Goal: Use online tool/utility: Utilize a website feature to perform a specific function

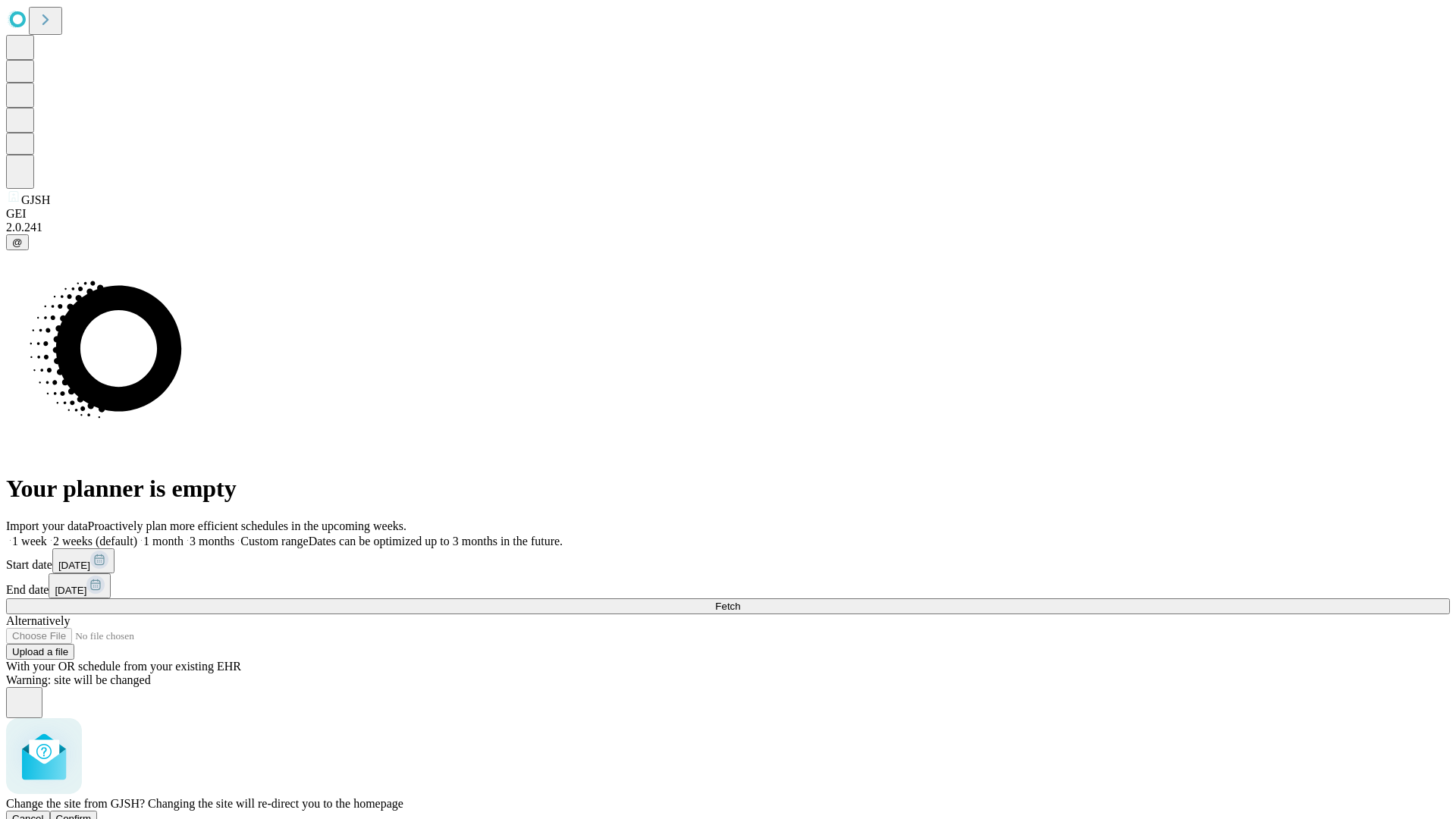
click at [92, 813] on span "Confirm" at bounding box center [73, 818] width 36 height 11
click at [184, 534] on label "1 month" at bounding box center [160, 540] width 46 height 13
click at [740, 600] on span "Fetch" at bounding box center [728, 606] width 25 height 11
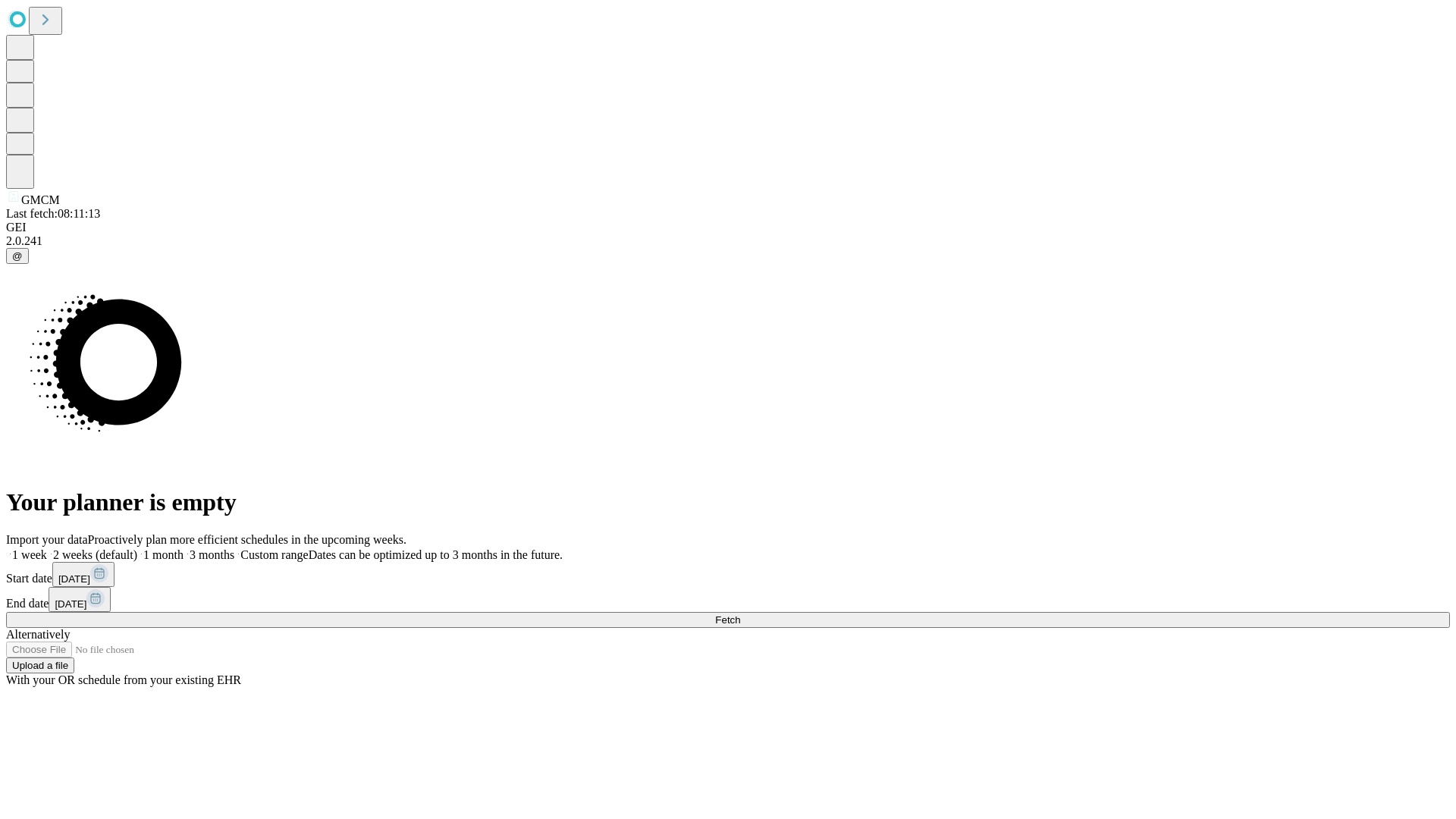
click at [184, 548] on label "1 month" at bounding box center [160, 554] width 46 height 13
click at [740, 614] on span "Fetch" at bounding box center [728, 619] width 25 height 11
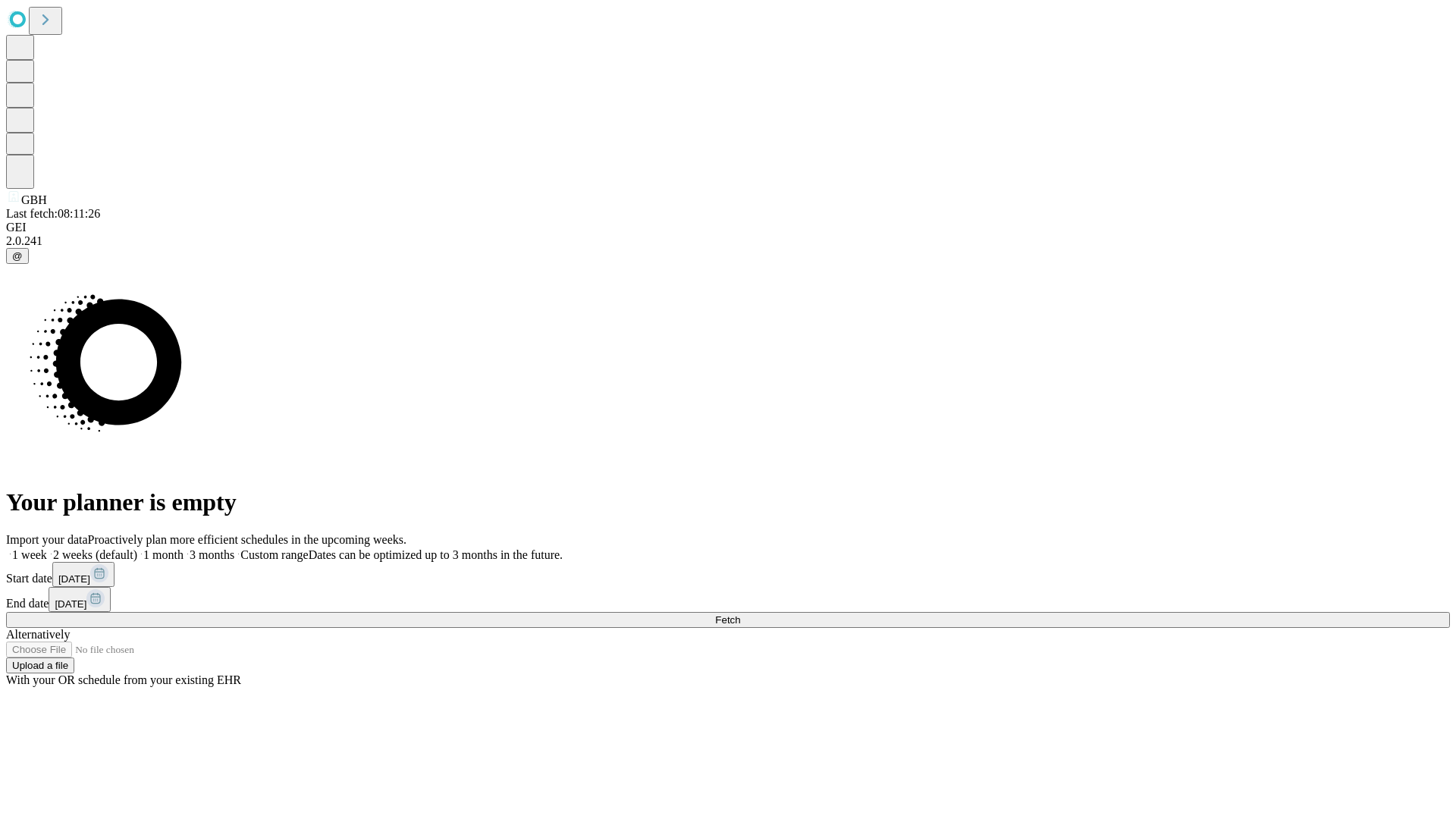
click at [184, 548] on label "1 month" at bounding box center [160, 554] width 46 height 13
click at [740, 614] on span "Fetch" at bounding box center [728, 619] width 25 height 11
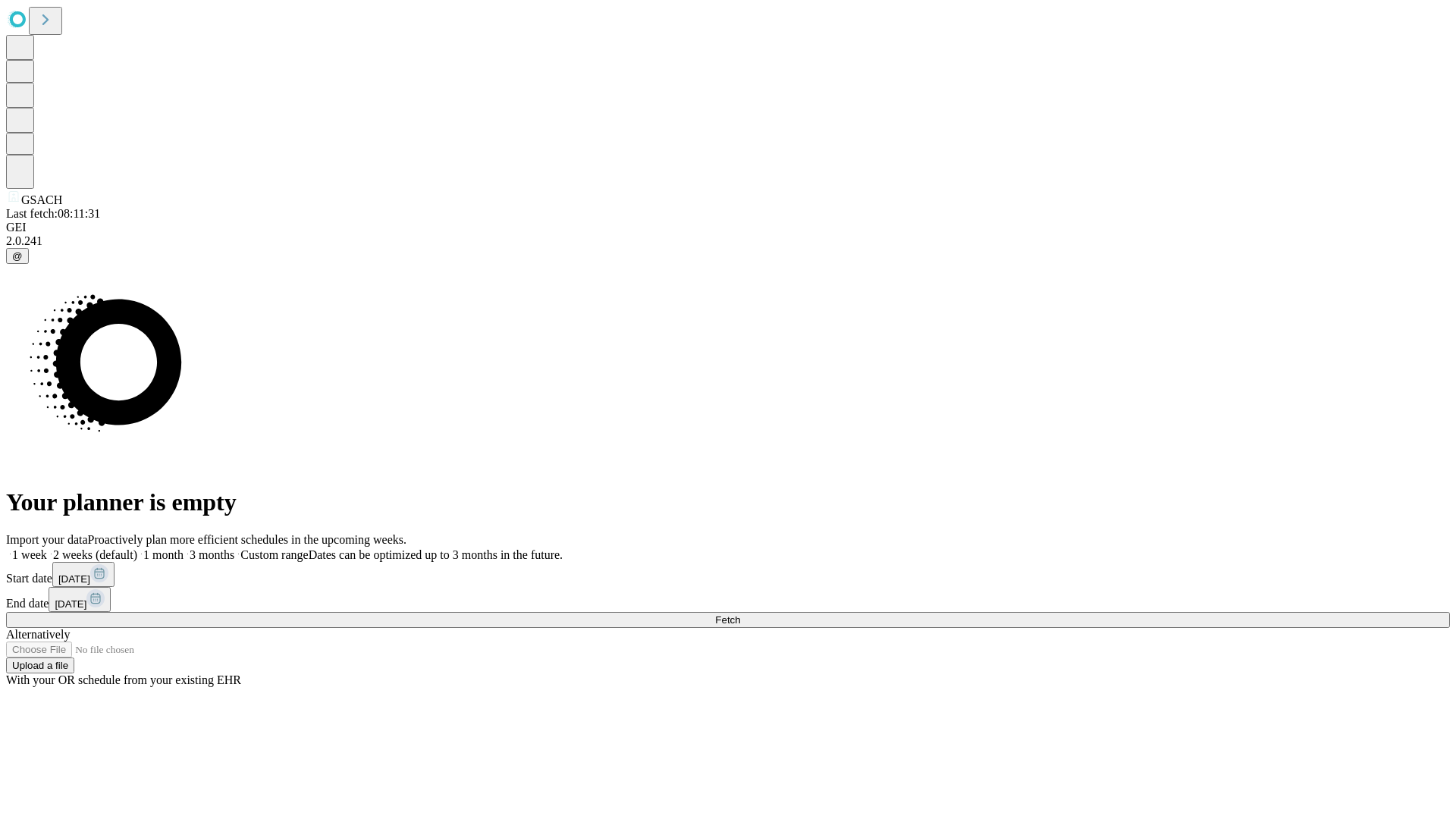
click at [184, 548] on label "1 month" at bounding box center [160, 554] width 46 height 13
click at [740, 614] on span "Fetch" at bounding box center [728, 619] width 25 height 11
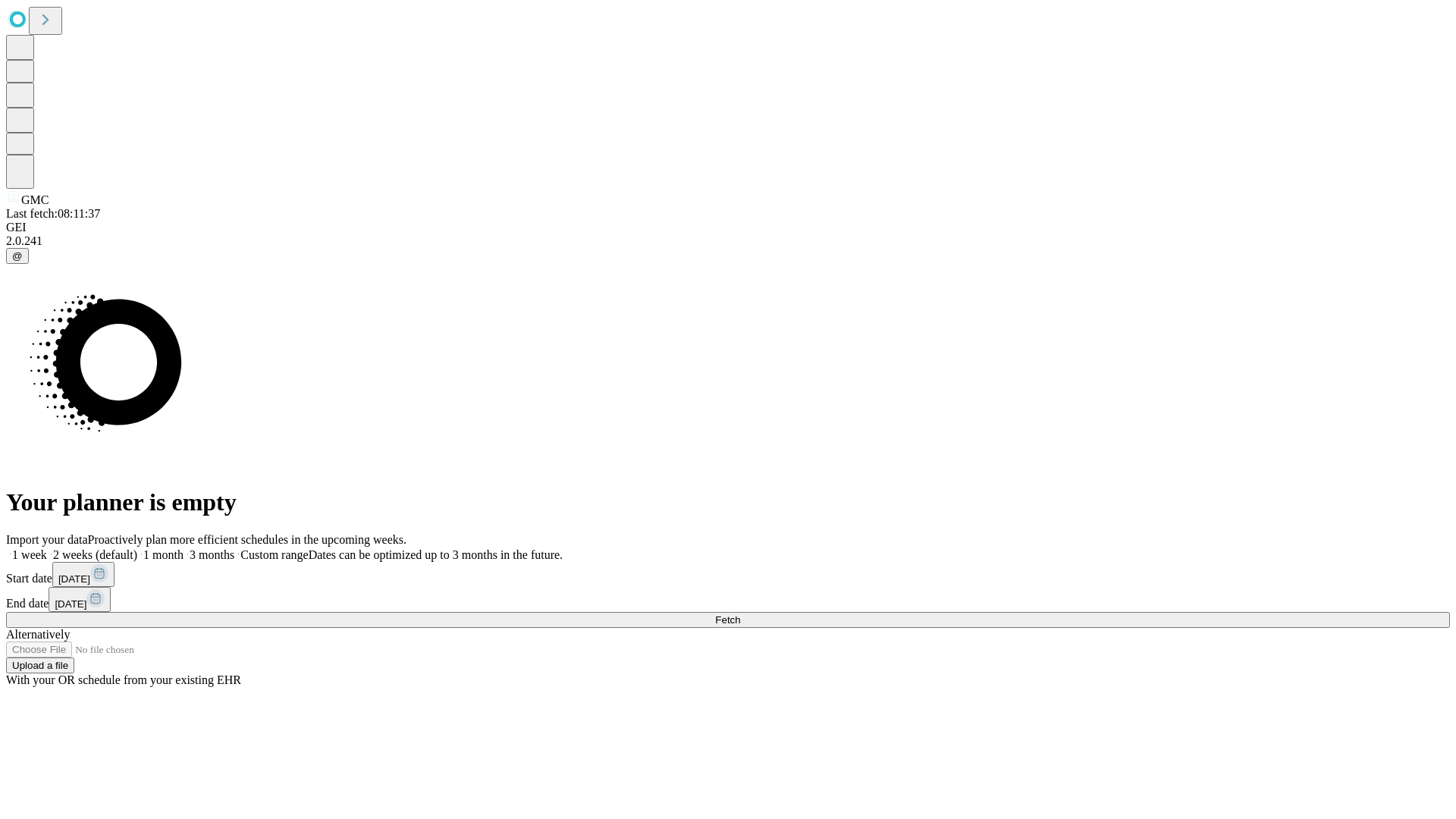
click at [184, 548] on label "1 month" at bounding box center [160, 554] width 46 height 13
click at [740, 614] on span "Fetch" at bounding box center [728, 619] width 25 height 11
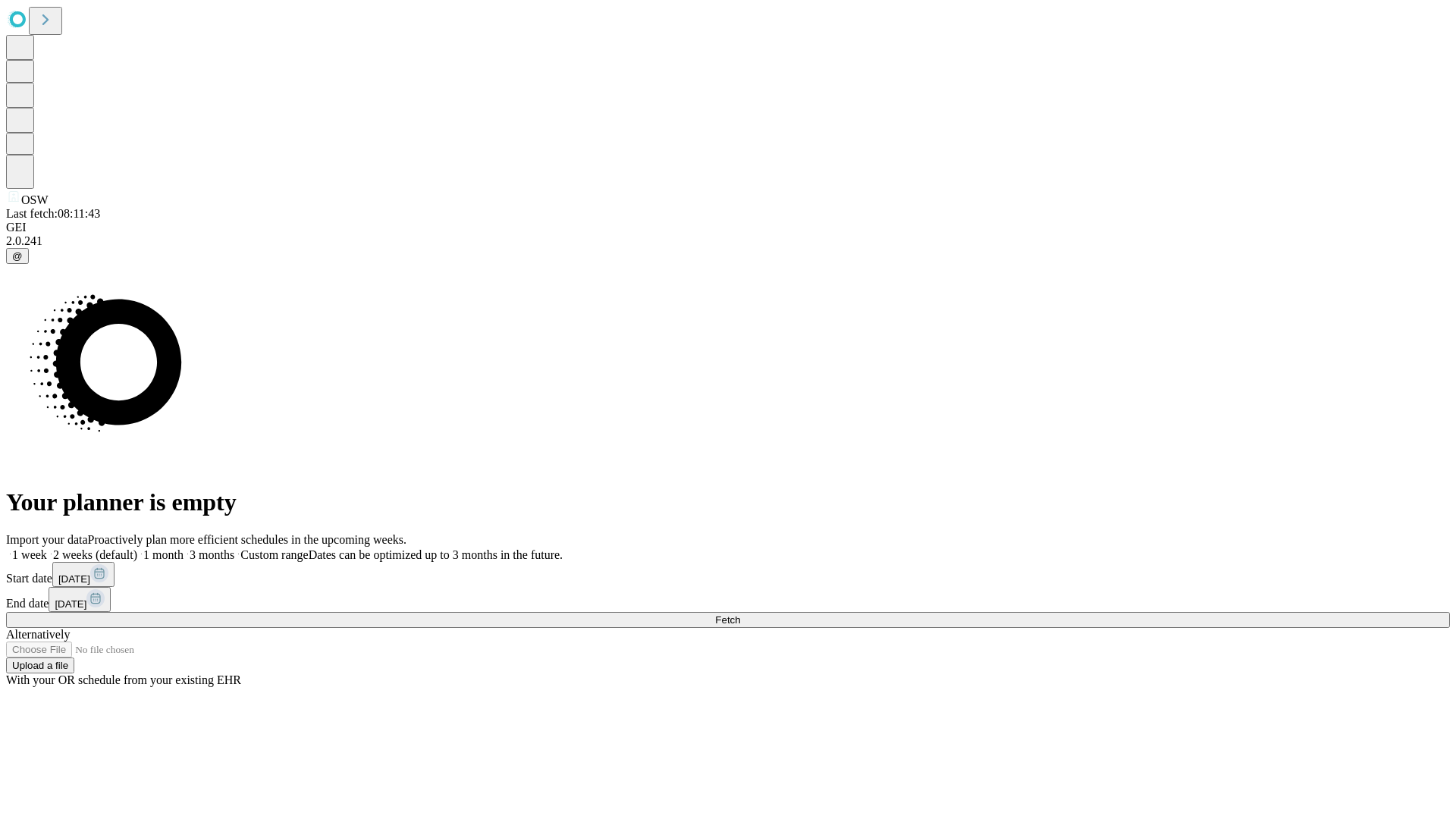
click at [184, 548] on label "1 month" at bounding box center [160, 554] width 46 height 13
click at [740, 614] on span "Fetch" at bounding box center [728, 619] width 25 height 11
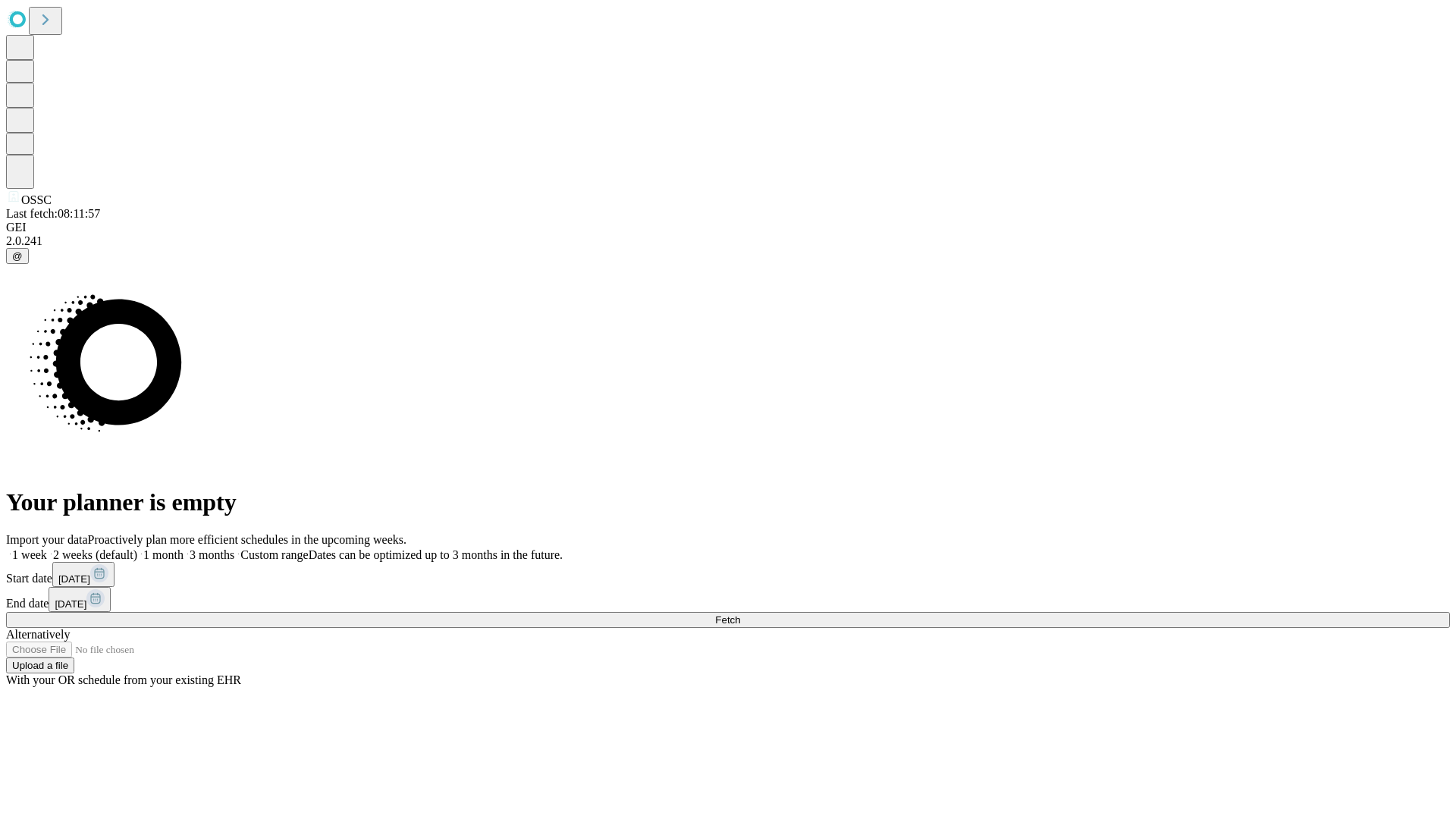
click at [184, 548] on label "1 month" at bounding box center [160, 554] width 46 height 13
click at [740, 614] on span "Fetch" at bounding box center [728, 619] width 25 height 11
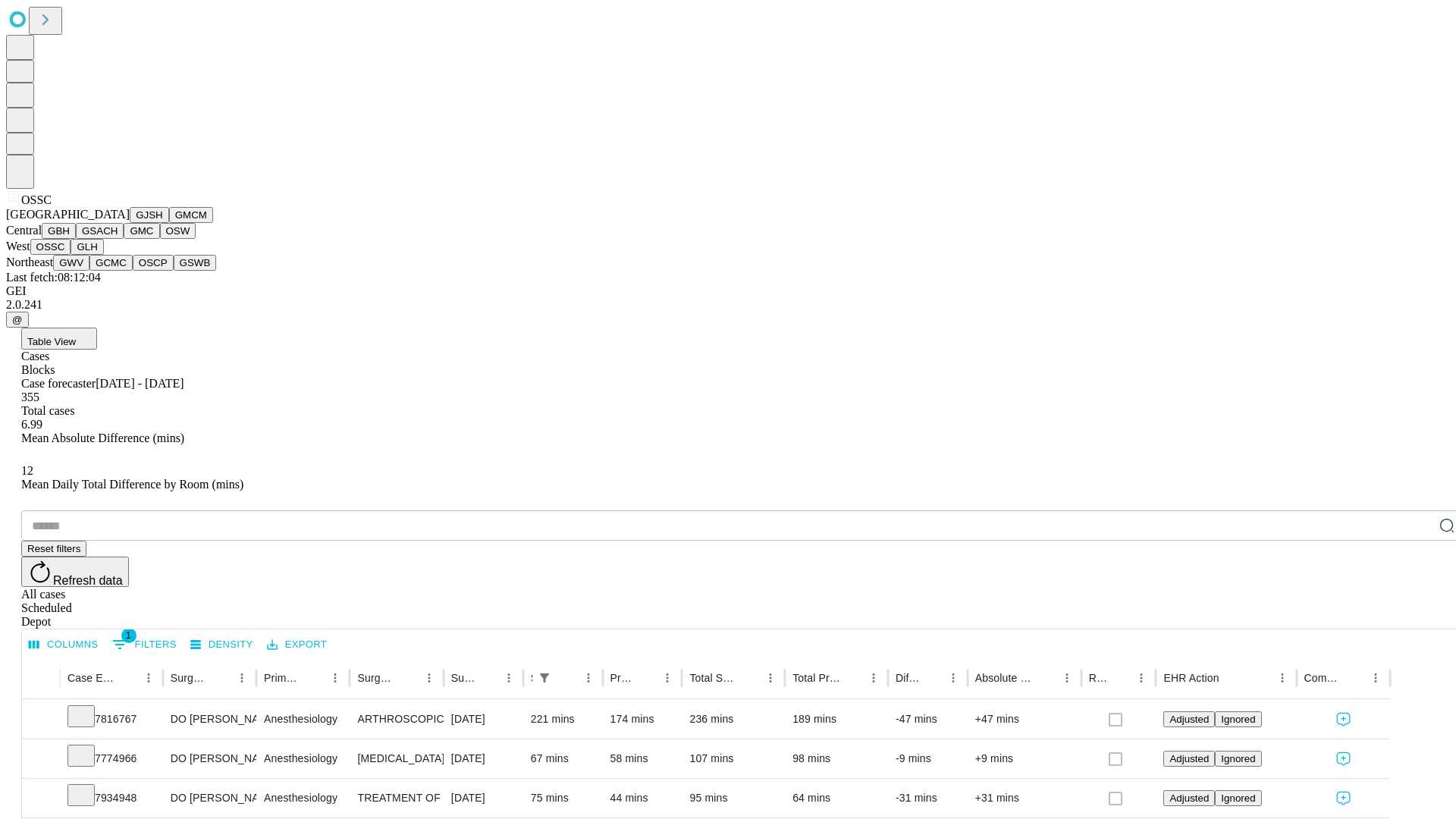
click at [103, 254] on button "GLH" at bounding box center [87, 246] width 32 height 16
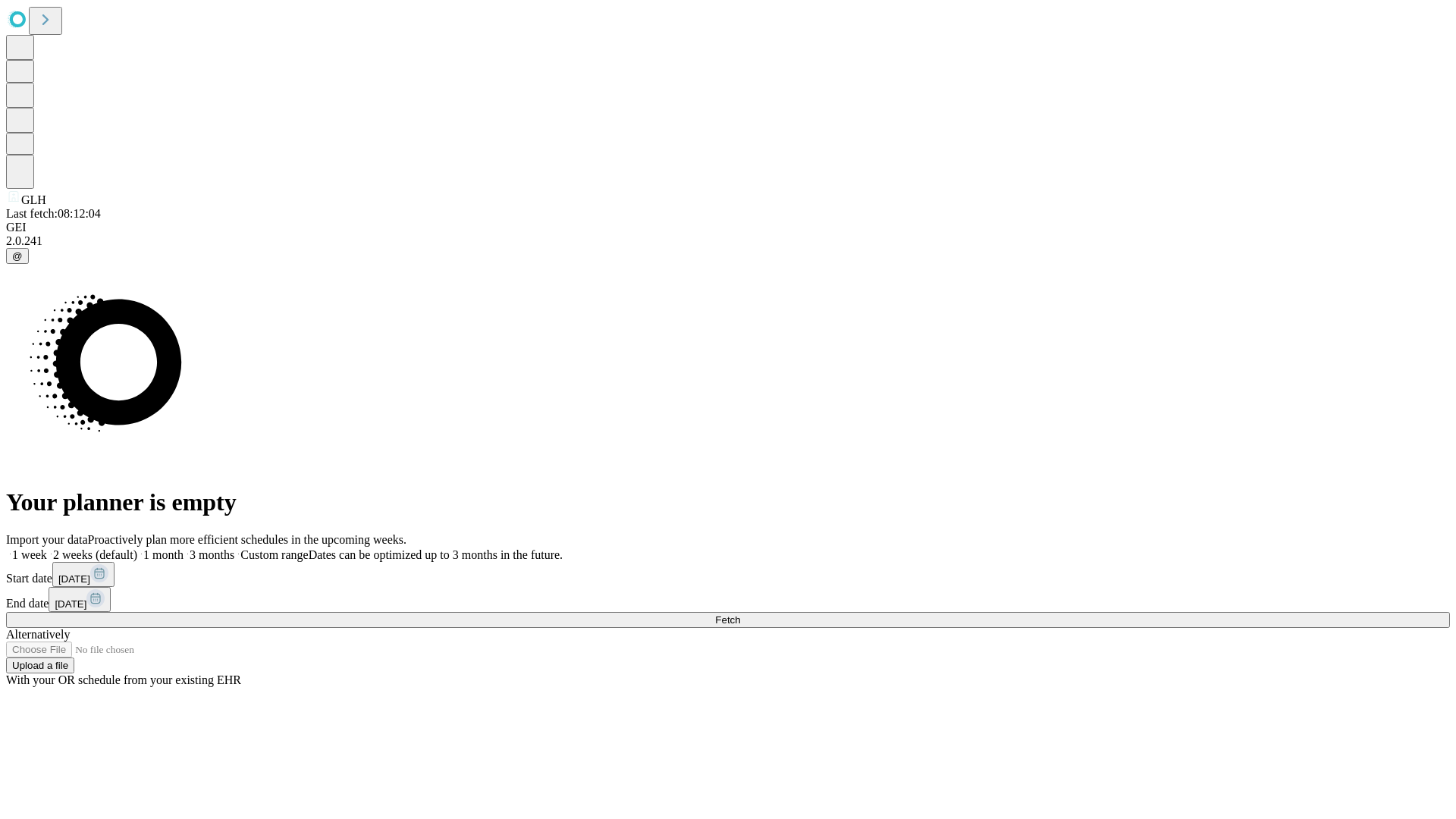
click at [184, 548] on label "1 month" at bounding box center [160, 554] width 46 height 13
click at [740, 614] on span "Fetch" at bounding box center [728, 619] width 25 height 11
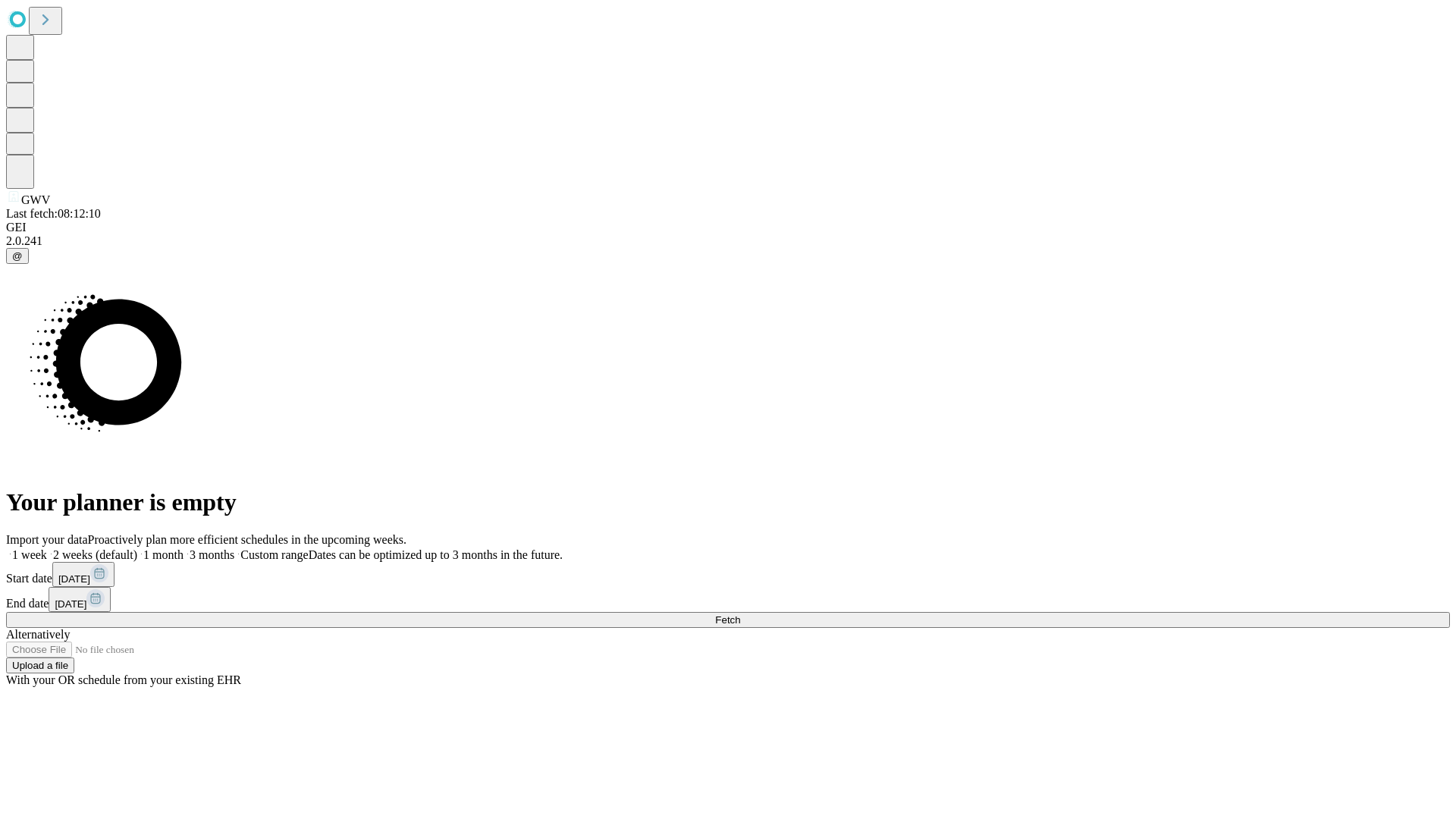
click at [184, 548] on label "1 month" at bounding box center [160, 554] width 46 height 13
click at [740, 614] on span "Fetch" at bounding box center [728, 619] width 25 height 11
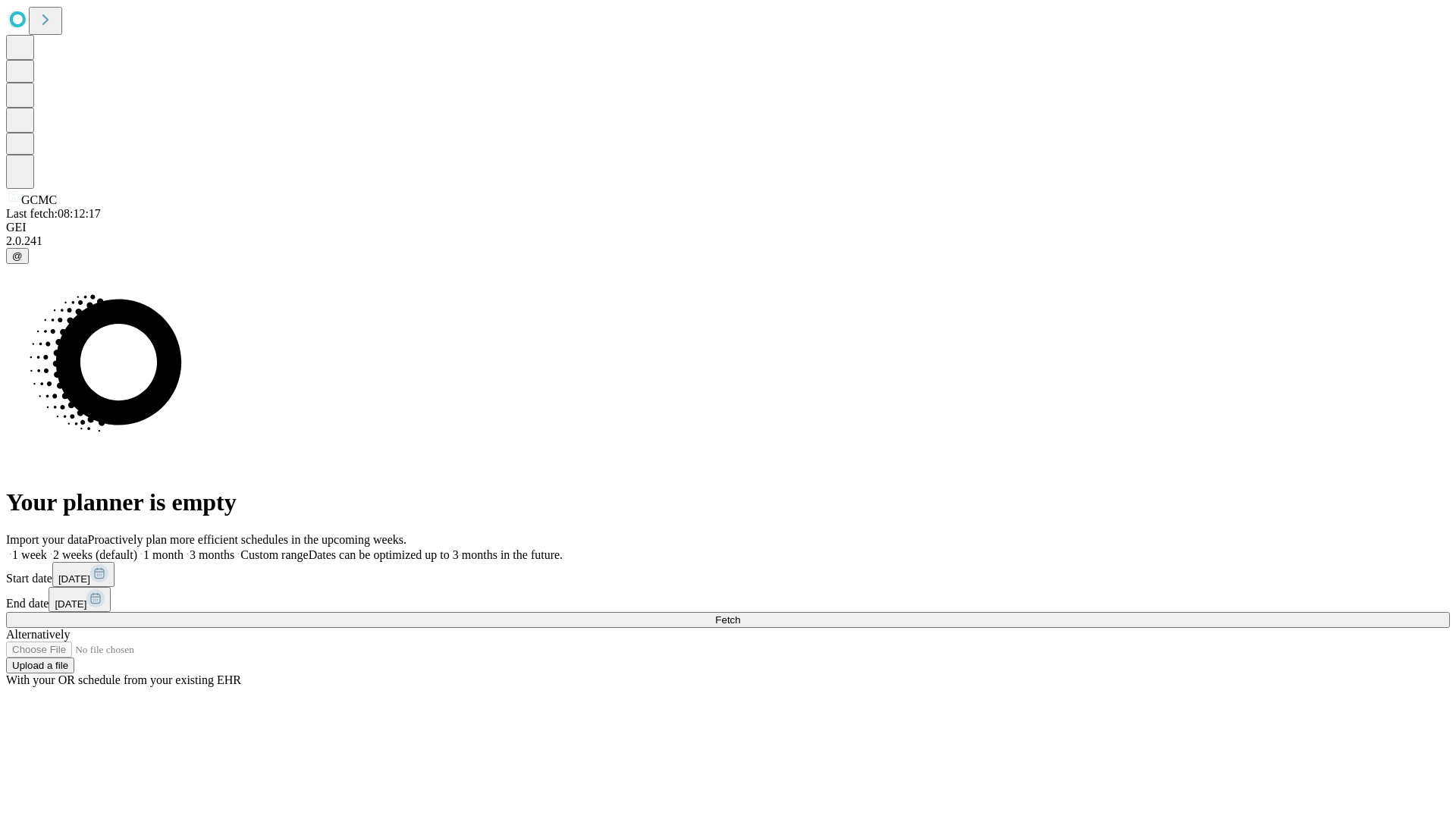
click at [184, 548] on label "1 month" at bounding box center [160, 554] width 46 height 13
click at [740, 614] on span "Fetch" at bounding box center [728, 619] width 25 height 11
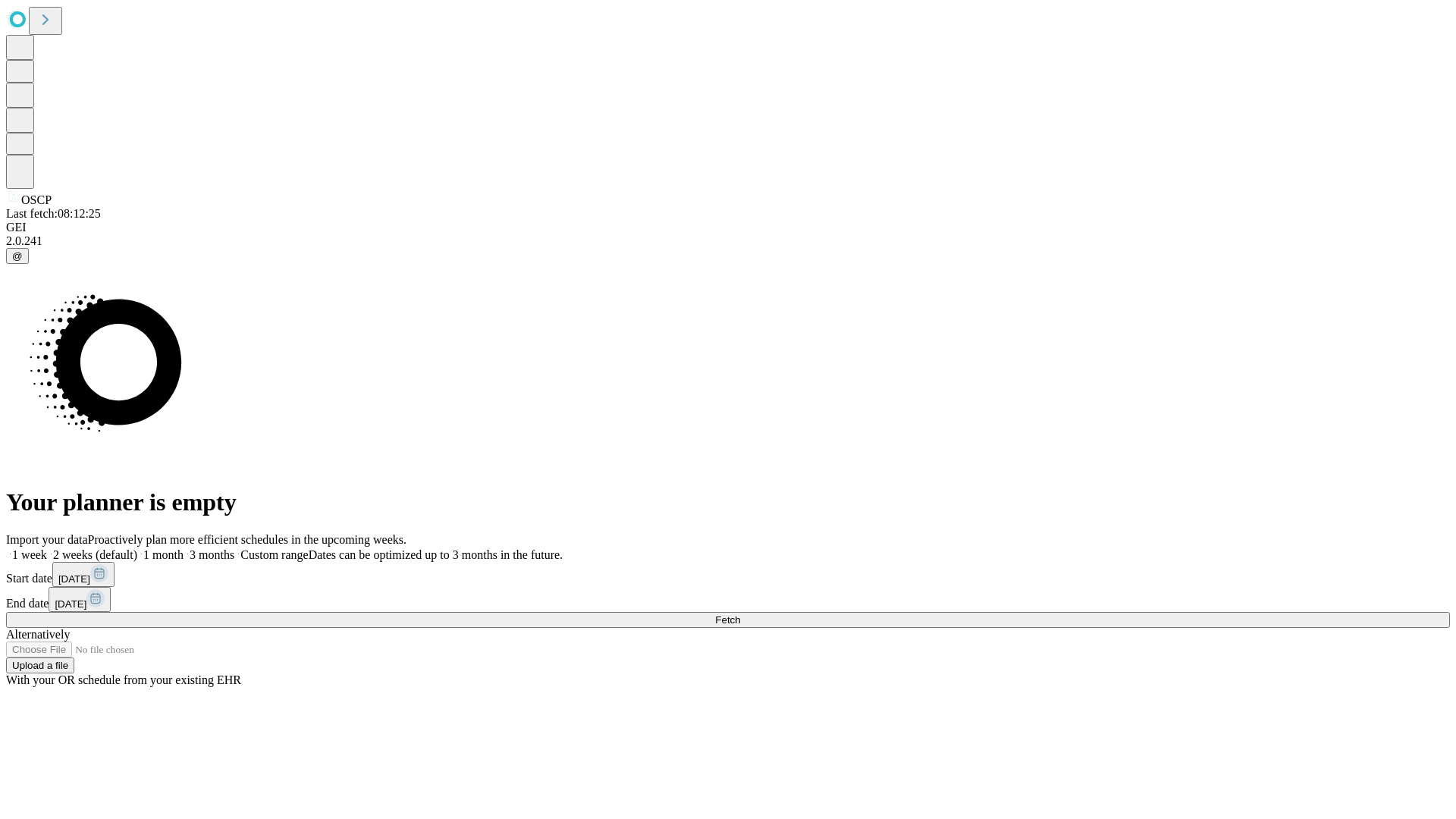
click at [184, 548] on label "1 month" at bounding box center [160, 554] width 46 height 13
click at [740, 614] on span "Fetch" at bounding box center [728, 619] width 25 height 11
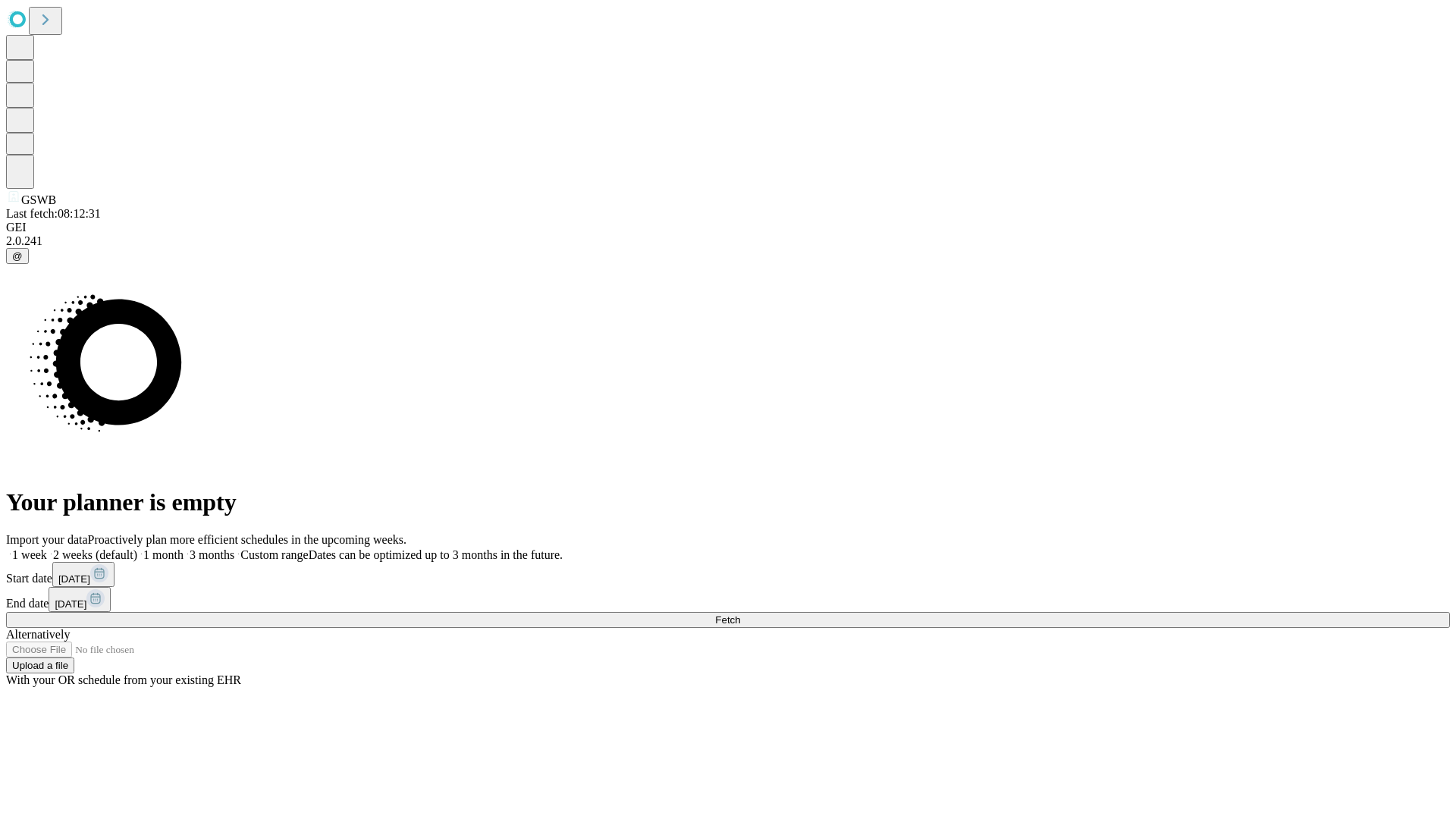
click at [184, 548] on label "1 month" at bounding box center [160, 554] width 46 height 13
click at [740, 614] on span "Fetch" at bounding box center [728, 619] width 25 height 11
